Goal: Find specific page/section

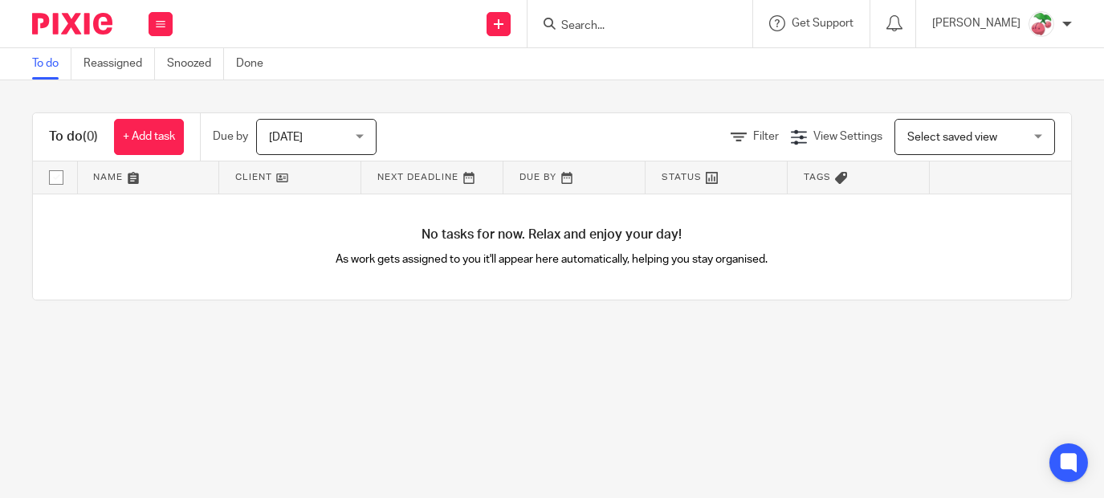
click at [683, 28] on input "Search" at bounding box center [632, 26] width 145 height 14
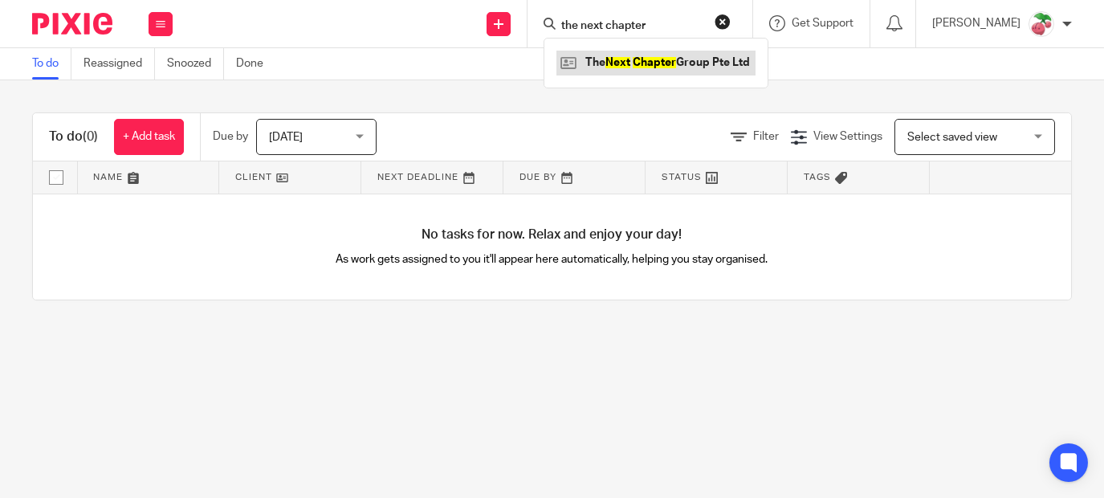
type input "the next chapter"
click at [674, 69] on link at bounding box center [656, 63] width 199 height 24
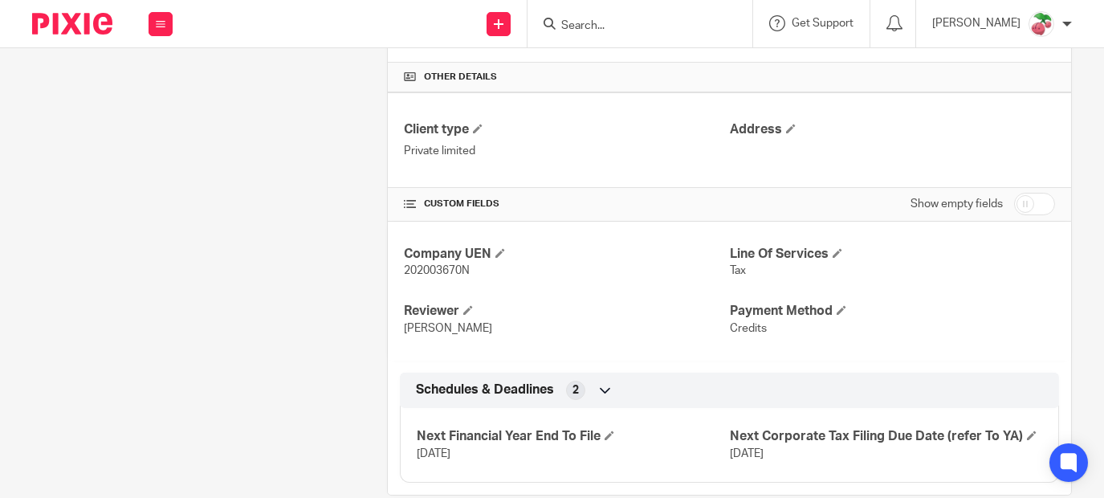
scroll to position [463, 0]
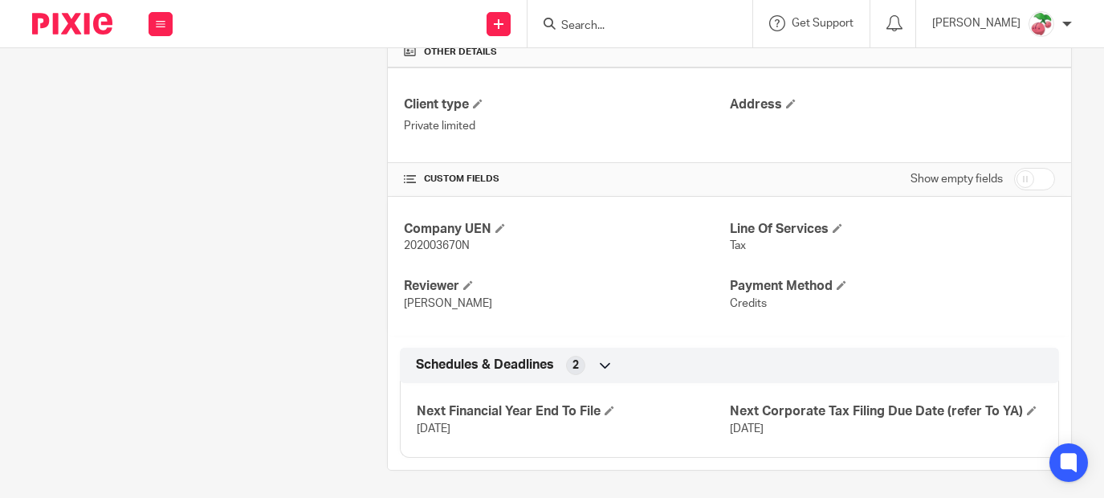
click at [246, 245] on div "Client contacts + Add contact Linked clients + Add linked client" at bounding box center [184, 89] width 355 height 763
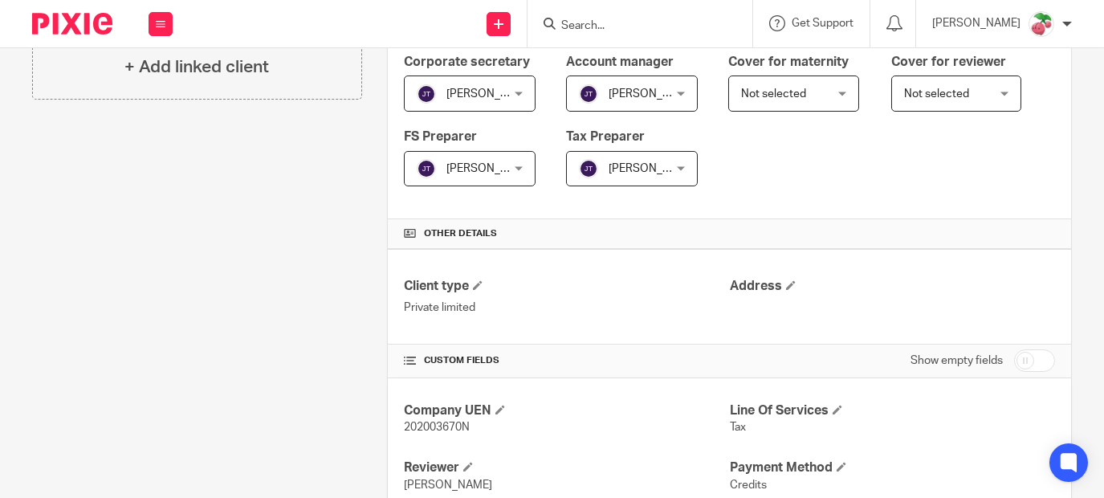
scroll to position [222, 0]
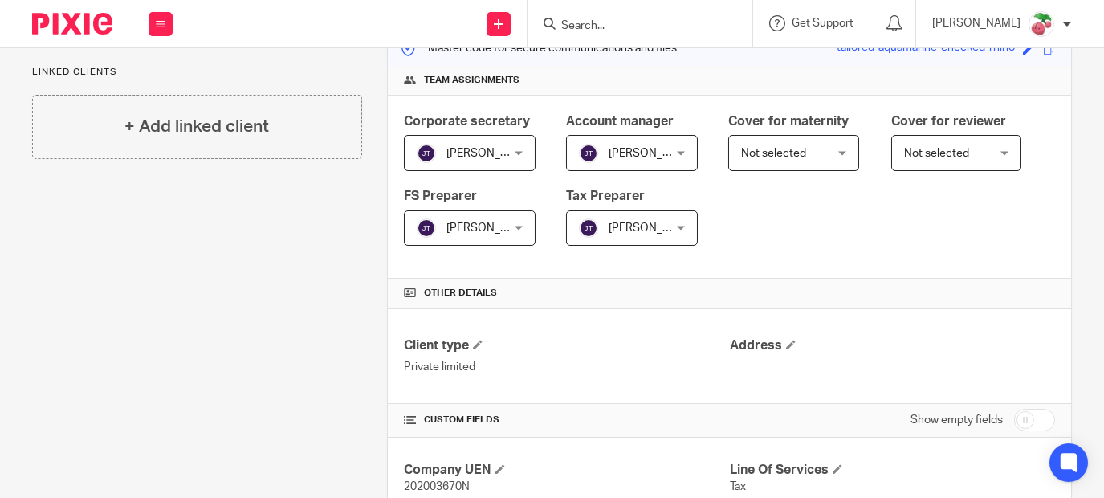
click at [648, 19] on input "Search" at bounding box center [632, 26] width 145 height 14
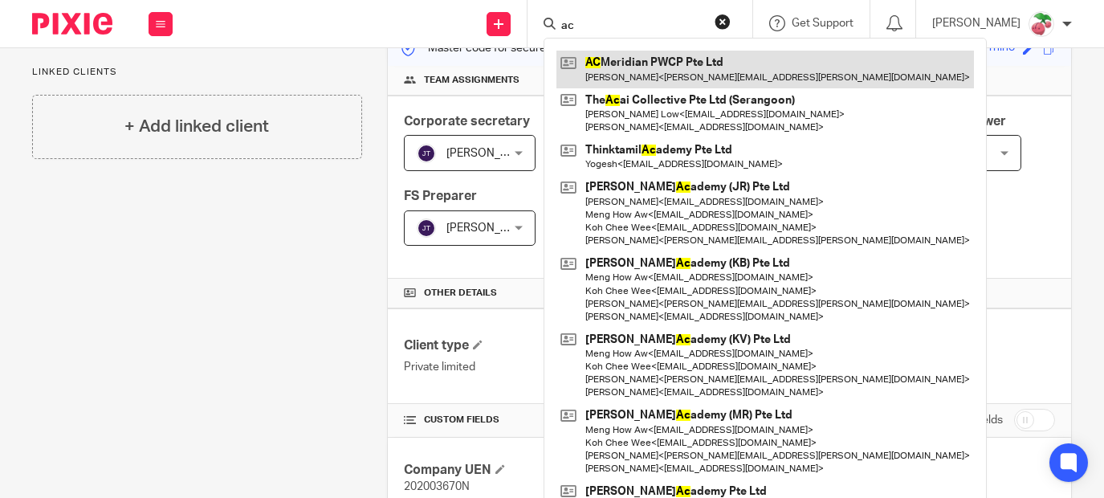
type input "ac"
click at [643, 55] on link at bounding box center [766, 69] width 418 height 37
